Goal: Task Accomplishment & Management: Manage account settings

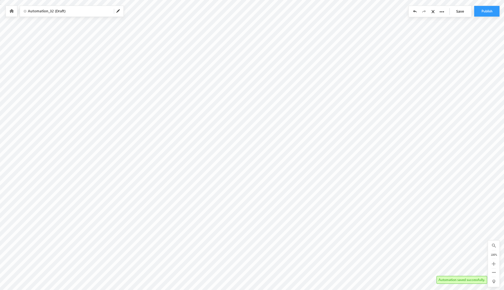
click at [432, 12] on icon at bounding box center [434, 12] width 5 height 4
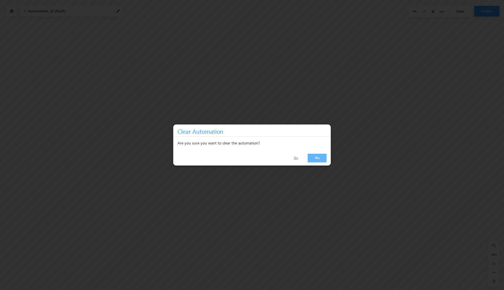
click at [297, 159] on link "Yes" at bounding box center [296, 158] width 18 height 8
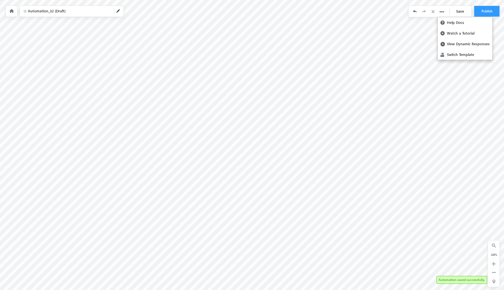
click at [444, 12] on div "Save" at bounding box center [440, 11] width 63 height 11
click at [12, 10] on icon at bounding box center [11, 11] width 5 height 4
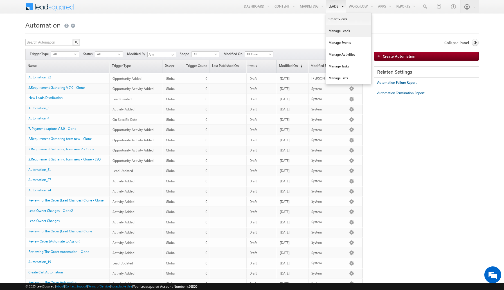
click at [334, 30] on link "Manage Leads" at bounding box center [349, 31] width 45 height 12
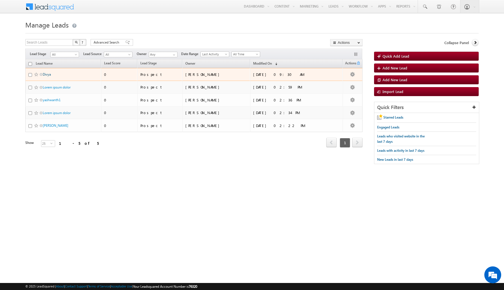
click at [48, 75] on link "Divya" at bounding box center [47, 74] width 8 height 4
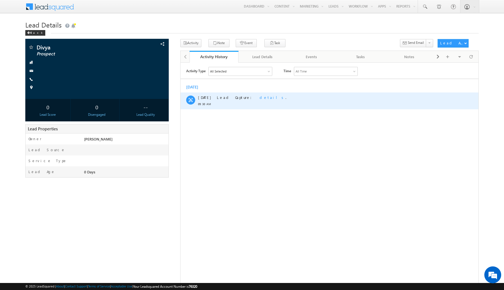
click at [260, 97] on span "details" at bounding box center [273, 97] width 26 height 5
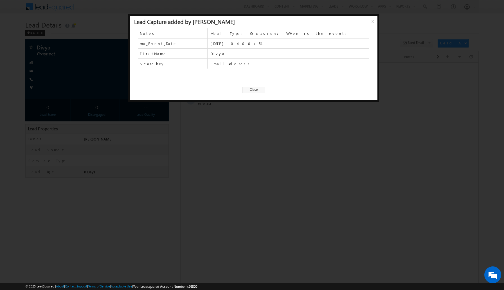
click at [250, 91] on span "Close" at bounding box center [253, 90] width 23 height 6
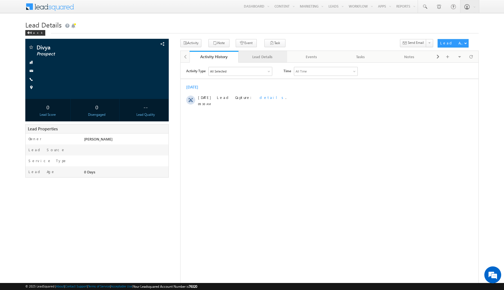
click at [259, 57] on div "Lead Details" at bounding box center [262, 56] width 39 height 7
